Goal: Information Seeking & Learning: Learn about a topic

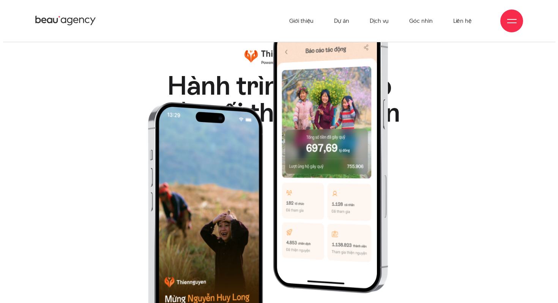
scroll to position [576, 0]
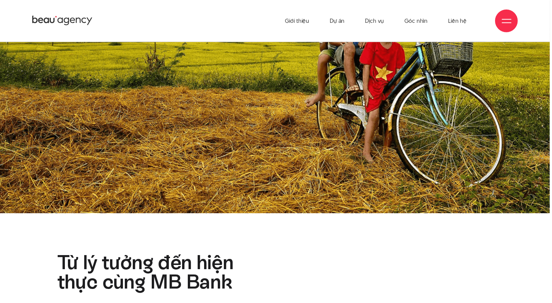
click at [503, 19] on div at bounding box center [508, 20] width 23 height 23
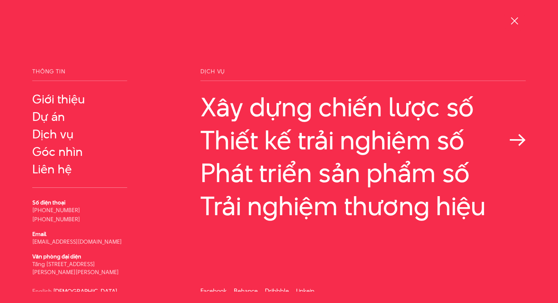
click at [308, 143] on link "Thiết kế trải nghiệm số" at bounding box center [362, 139] width 325 height 29
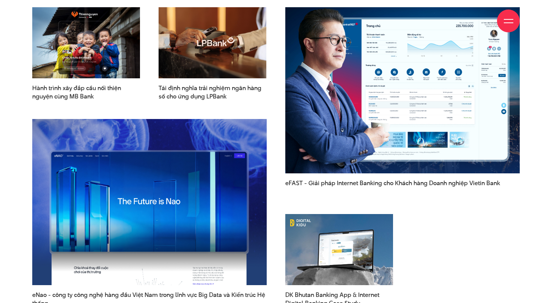
scroll to position [1840, 0]
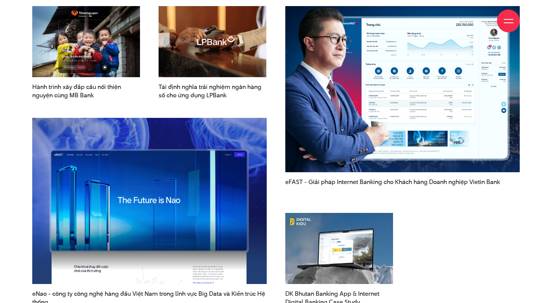
click at [386, 90] on img at bounding box center [403, 89] width 258 height 183
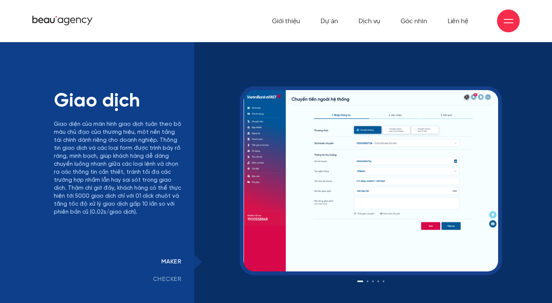
scroll to position [4824, 0]
